Goal: Task Accomplishment & Management: Use online tool/utility

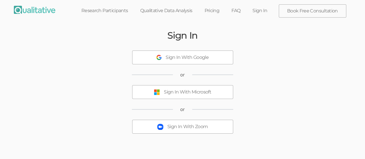
click at [175, 93] on div "Sign In With Microsoft" at bounding box center [187, 92] width 47 height 7
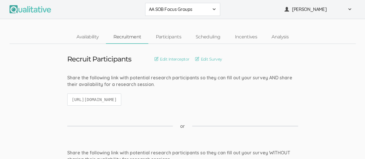
click at [213, 10] on span at bounding box center [214, 9] width 5 height 5
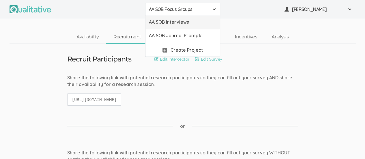
click at [200, 21] on span "AA SOB Interviews" at bounding box center [183, 22] width 68 height 7
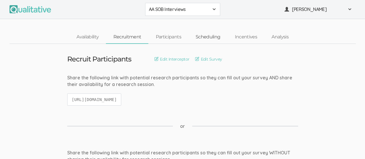
click at [210, 38] on link "Scheduling" at bounding box center [208, 37] width 39 height 12
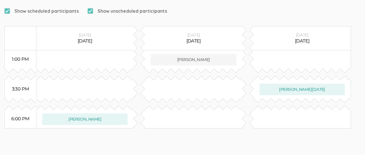
scroll to position [120, 0]
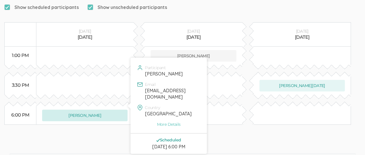
click at [83, 109] on button "[PERSON_NAME]" at bounding box center [84, 115] width 85 height 12
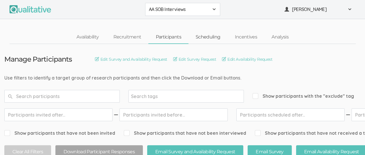
click at [215, 36] on link "Scheduling" at bounding box center [208, 37] width 39 height 12
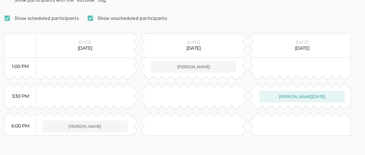
scroll to position [111, 0]
